Goal: Task Accomplishment & Management: Manage account settings

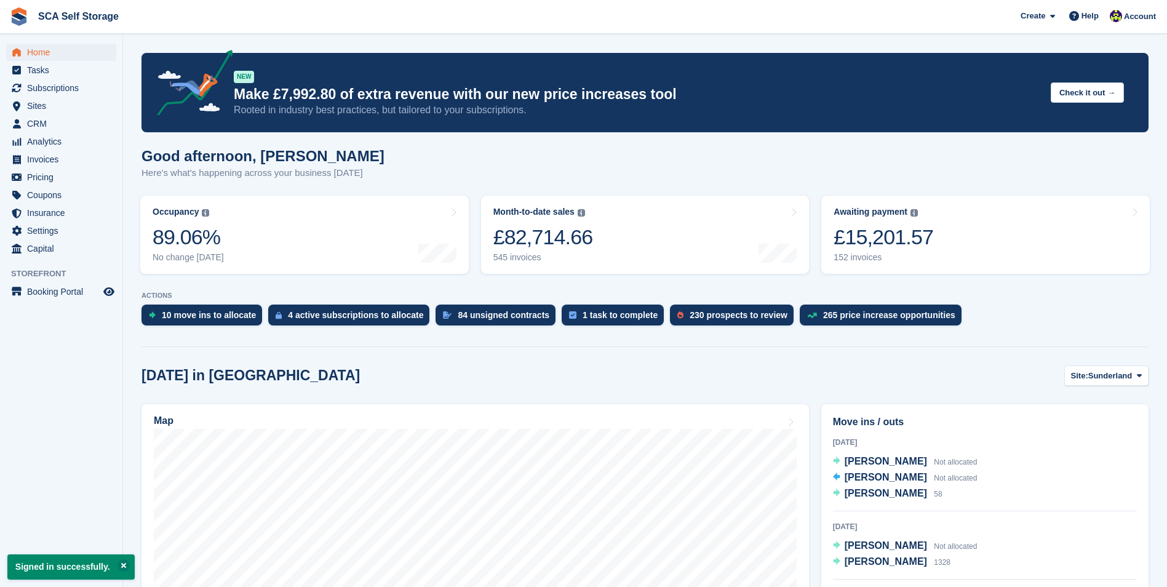
scroll to position [246, 0]
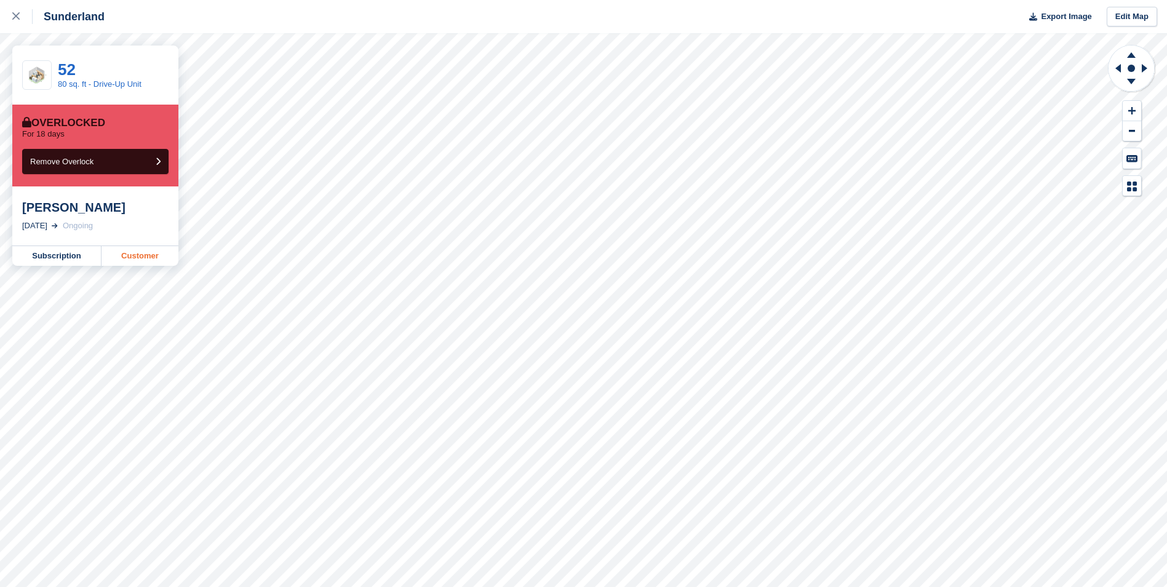
click at [146, 260] on link "Customer" at bounding box center [139, 256] width 77 height 20
click at [20, 9] on link at bounding box center [16, 16] width 33 height 33
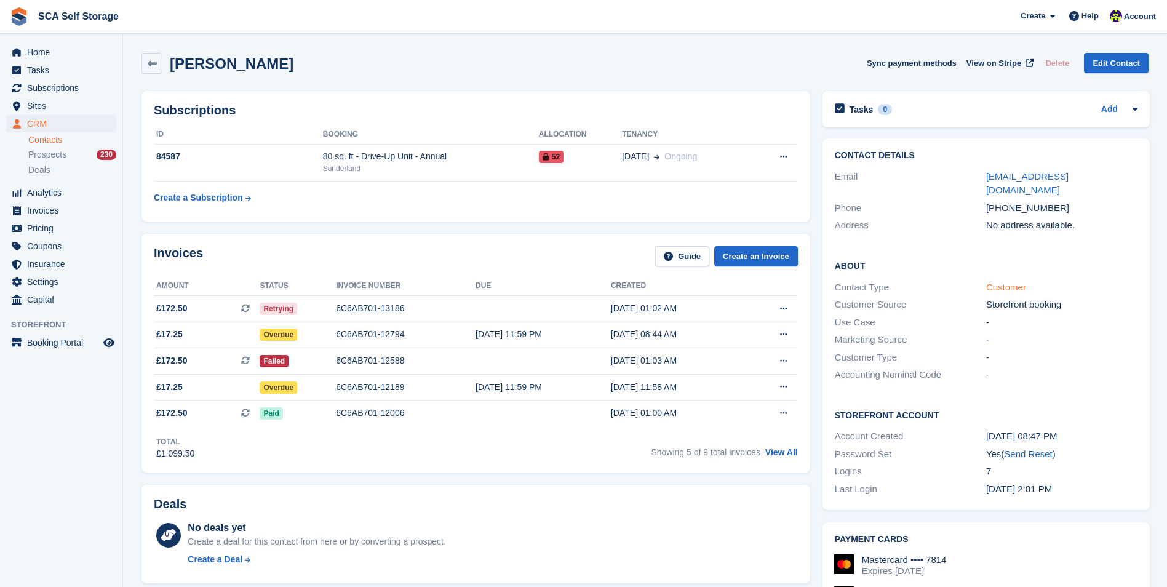
click at [1008, 282] on link "Customer" at bounding box center [1006, 287] width 40 height 10
click at [266, 170] on td "84587" at bounding box center [238, 163] width 169 height 38
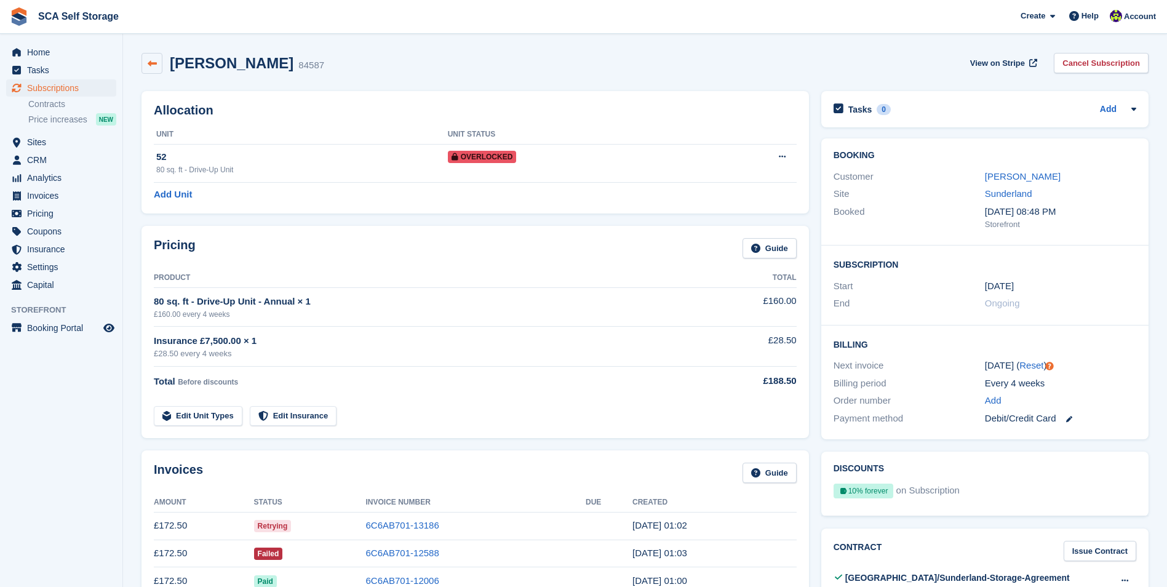
click at [154, 67] on icon at bounding box center [152, 63] width 9 height 9
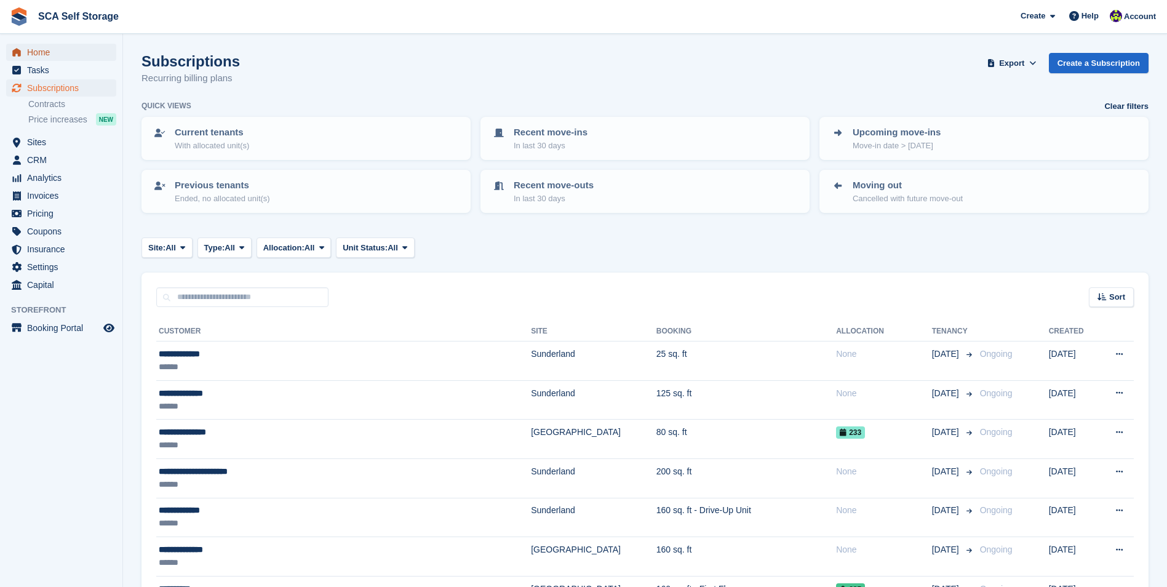
click at [55, 60] on span "Home" at bounding box center [64, 52] width 74 height 17
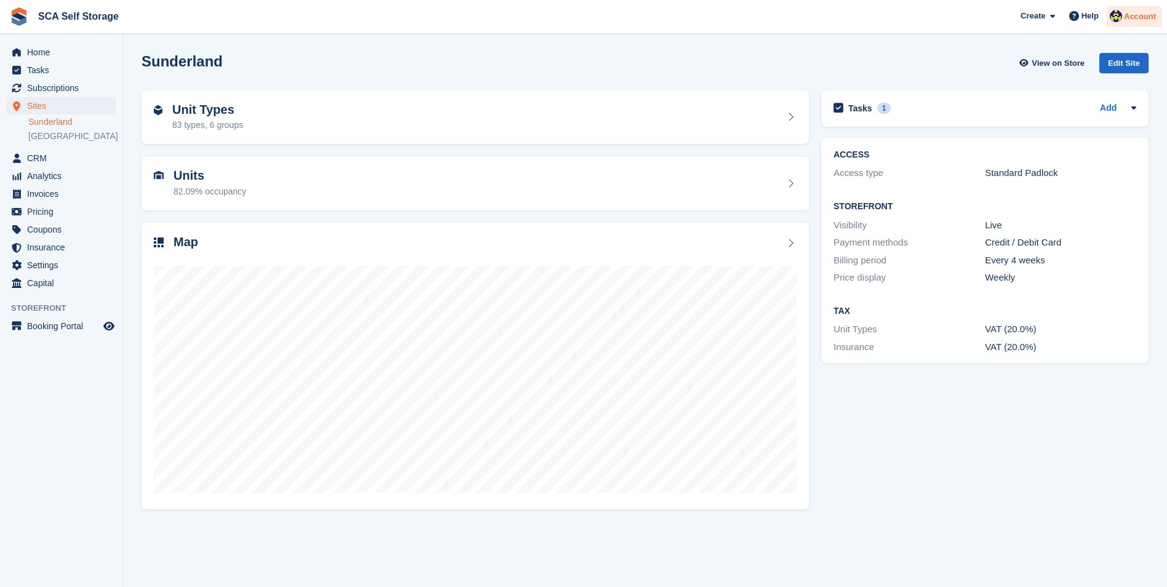
click at [1130, 19] on span "Account" at bounding box center [1140, 16] width 32 height 12
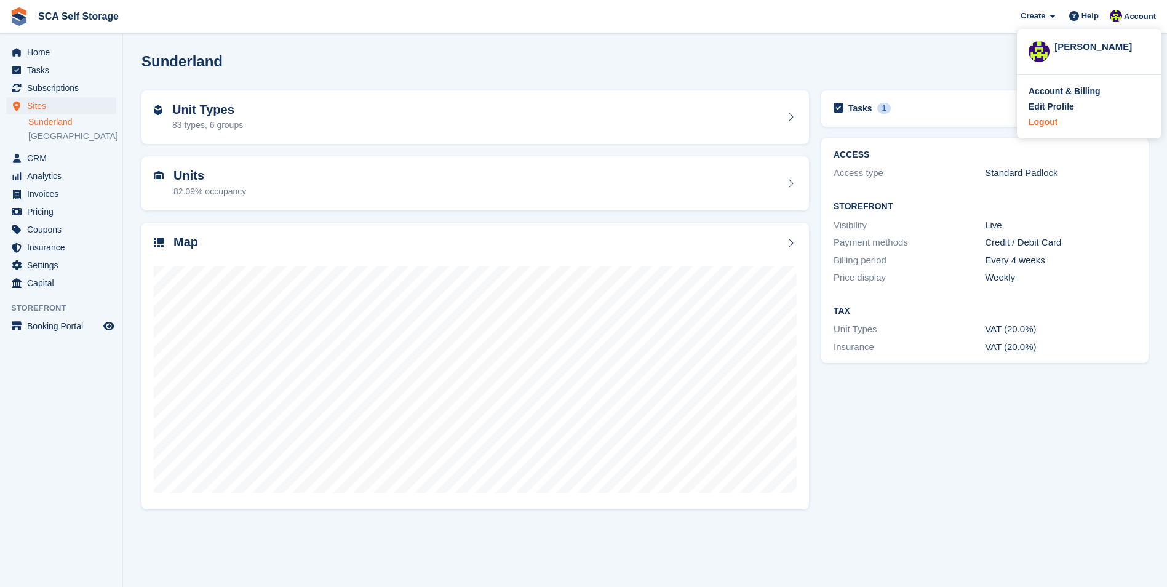
click at [1055, 121] on div "Logout" at bounding box center [1042, 122] width 29 height 13
